Goal: Check status: Check status

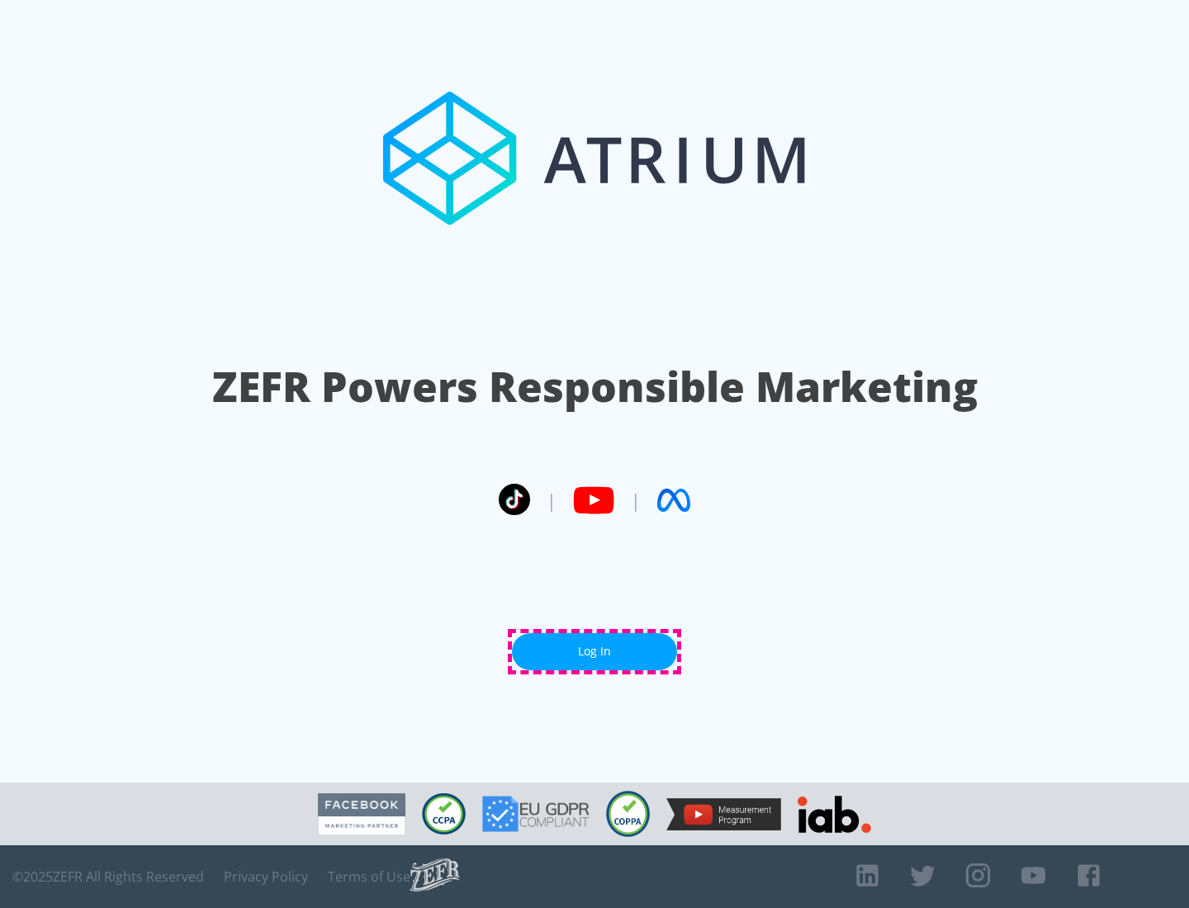
click at [594, 651] on link "Log In" at bounding box center [594, 651] width 165 height 37
